Goal: Task Accomplishment & Management: Manage account settings

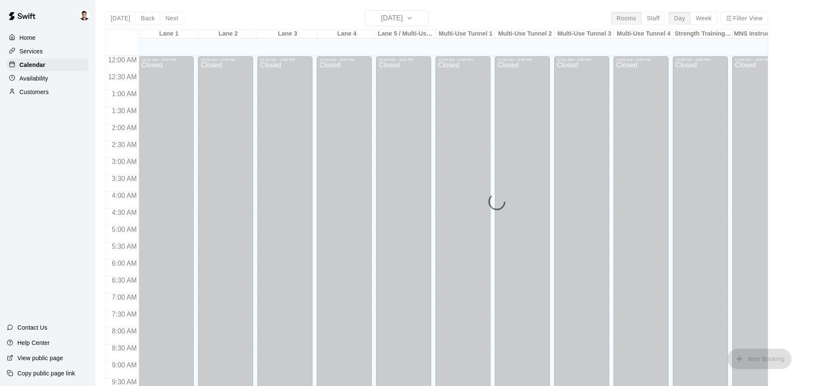
scroll to position [475, 0]
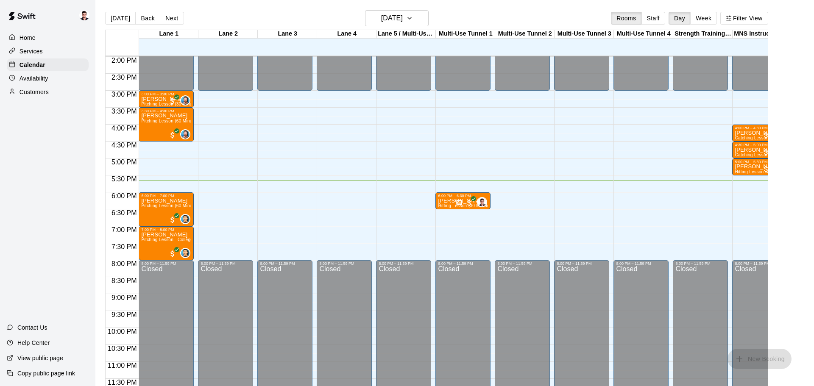
click at [41, 83] on div "Availability" at bounding box center [48, 78] width 82 height 13
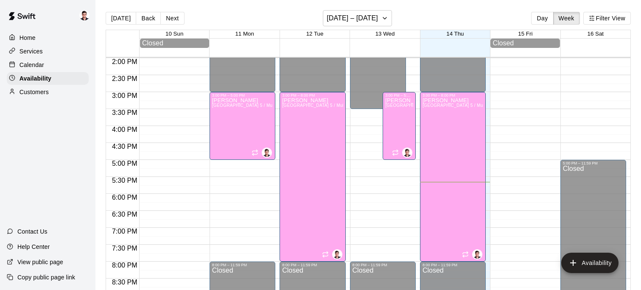
scroll to position [474, 0]
click at [32, 67] on p "Calendar" at bounding box center [32, 65] width 25 height 8
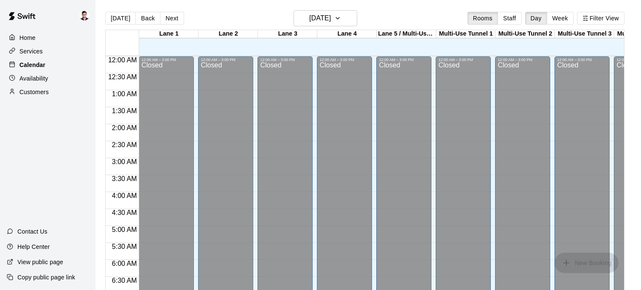
scroll to position [545, 0]
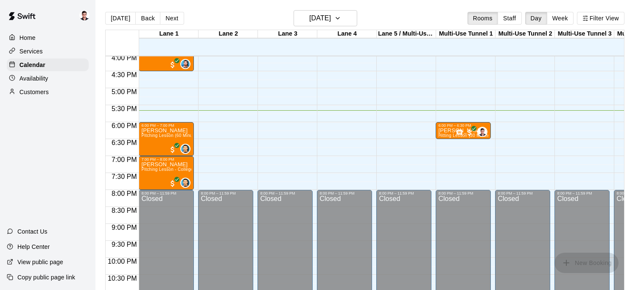
click at [35, 78] on p "Availability" at bounding box center [34, 78] width 29 height 8
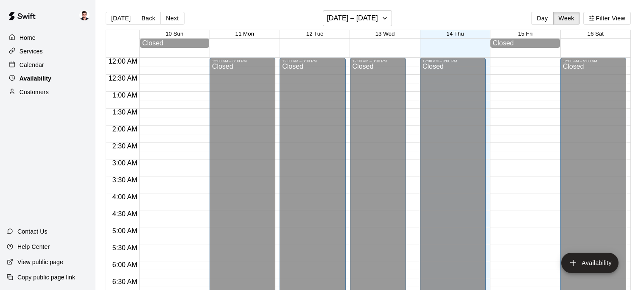
scroll to position [570, 0]
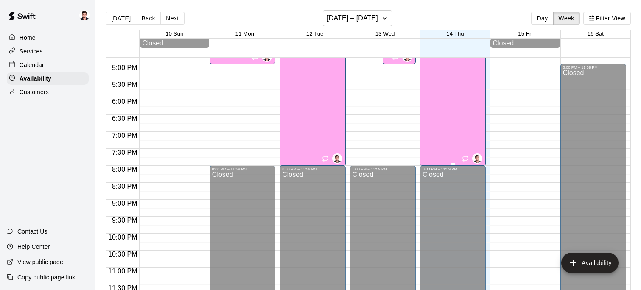
click at [437, 140] on div "Anthony Miller Lane 3, Lane 4, Lane 5 / Multi-Use Tunnel 5, Multi-Use Tunnel 1,…" at bounding box center [452, 147] width 61 height 290
click at [449, 134] on div at bounding box center [320, 145] width 641 height 290
click at [445, 154] on div "Anthony Miller Lane 3, Lane 4, Lane 5 / Multi-Use Tunnel 5, Multi-Use Tunnel 1,…" at bounding box center [452, 147] width 61 height 290
click at [430, 18] on icon "edit" at bounding box center [431, 15] width 10 height 10
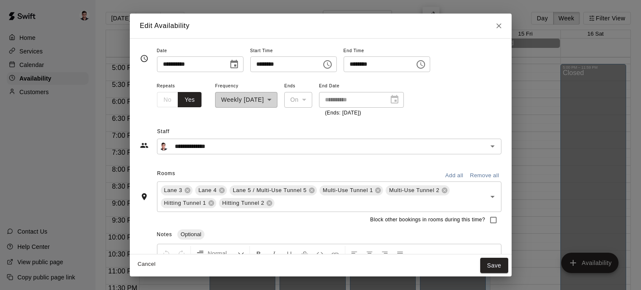
click at [409, 61] on input "********" at bounding box center [376, 64] width 65 height 16
click at [425, 64] on icon "Choose time, selected time is 8:00 PM" at bounding box center [420, 64] width 8 height 8
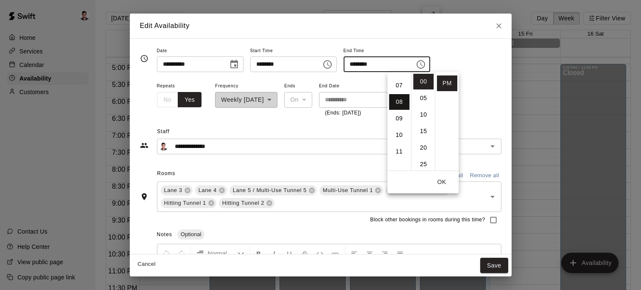
scroll to position [105, 0]
click at [402, 80] on li "06" at bounding box center [399, 76] width 20 height 16
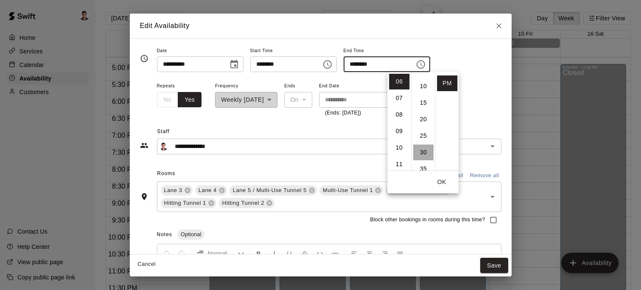
click at [422, 149] on li "30" at bounding box center [423, 153] width 20 height 16
click at [418, 90] on li "35" at bounding box center [423, 98] width 20 height 16
type input "********"
click at [441, 175] on button "OK" at bounding box center [441, 182] width 27 height 16
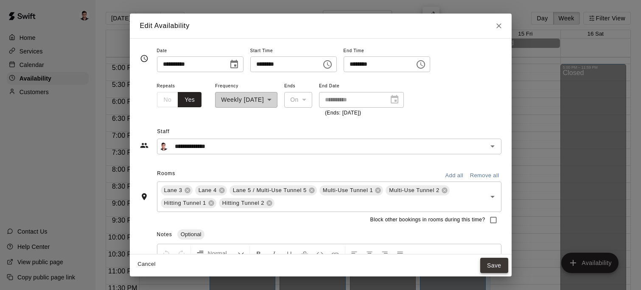
click at [490, 267] on button "Save" at bounding box center [494, 266] width 28 height 16
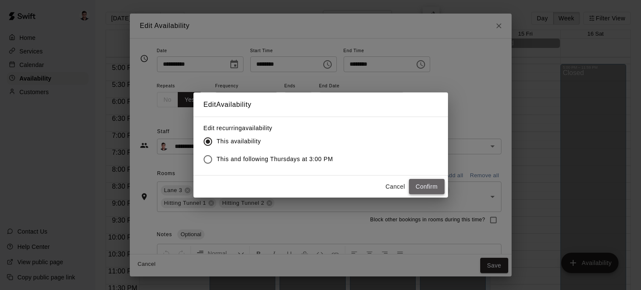
click at [417, 184] on button "Confirm" at bounding box center [427, 187] width 36 height 16
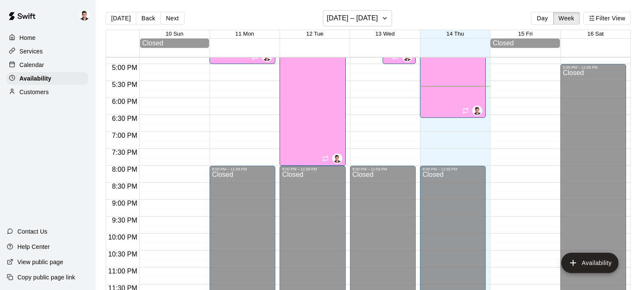
click at [40, 65] on p "Calendar" at bounding box center [32, 65] width 25 height 8
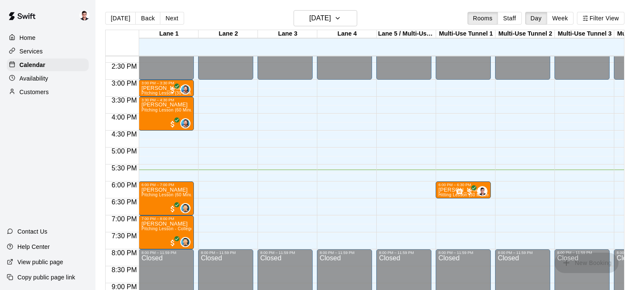
scroll to position [527, 0]
